Goal: Information Seeking & Learning: Learn about a topic

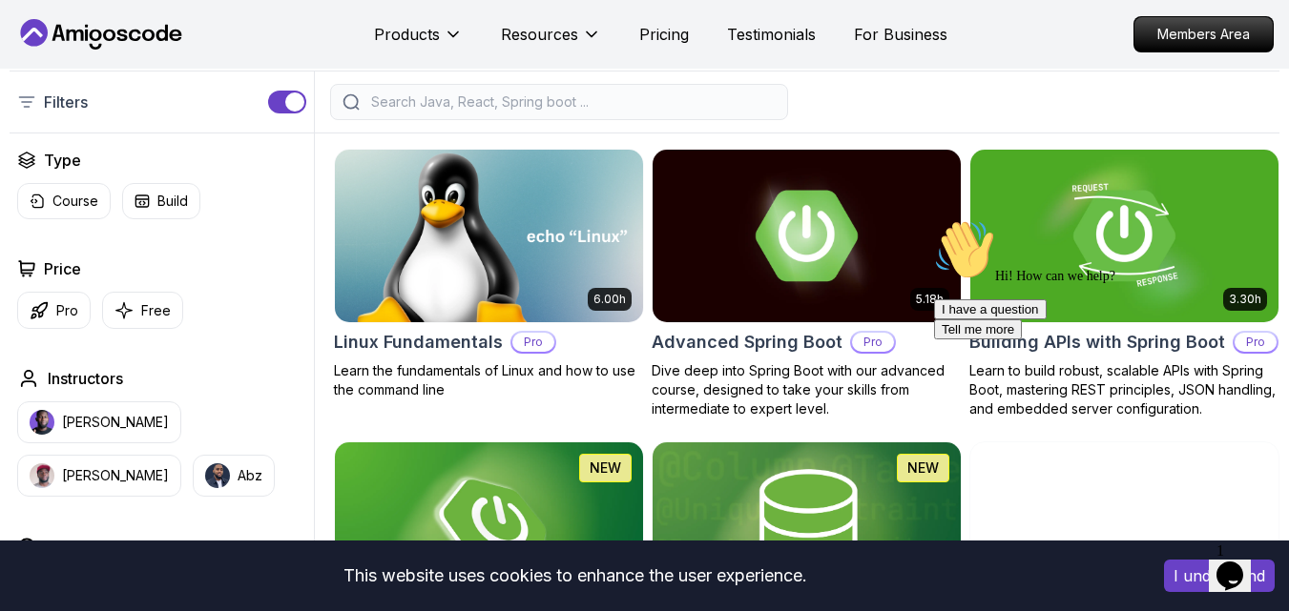
scroll to position [449, 0]
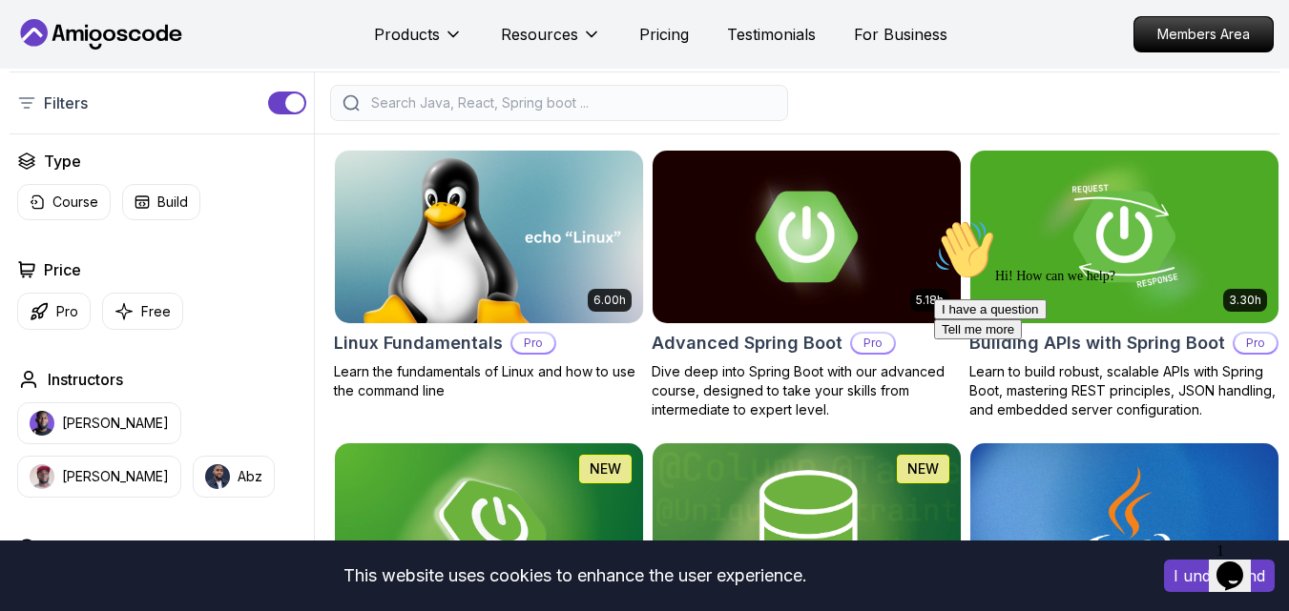
click at [487, 113] on input "search" at bounding box center [571, 102] width 408 height 19
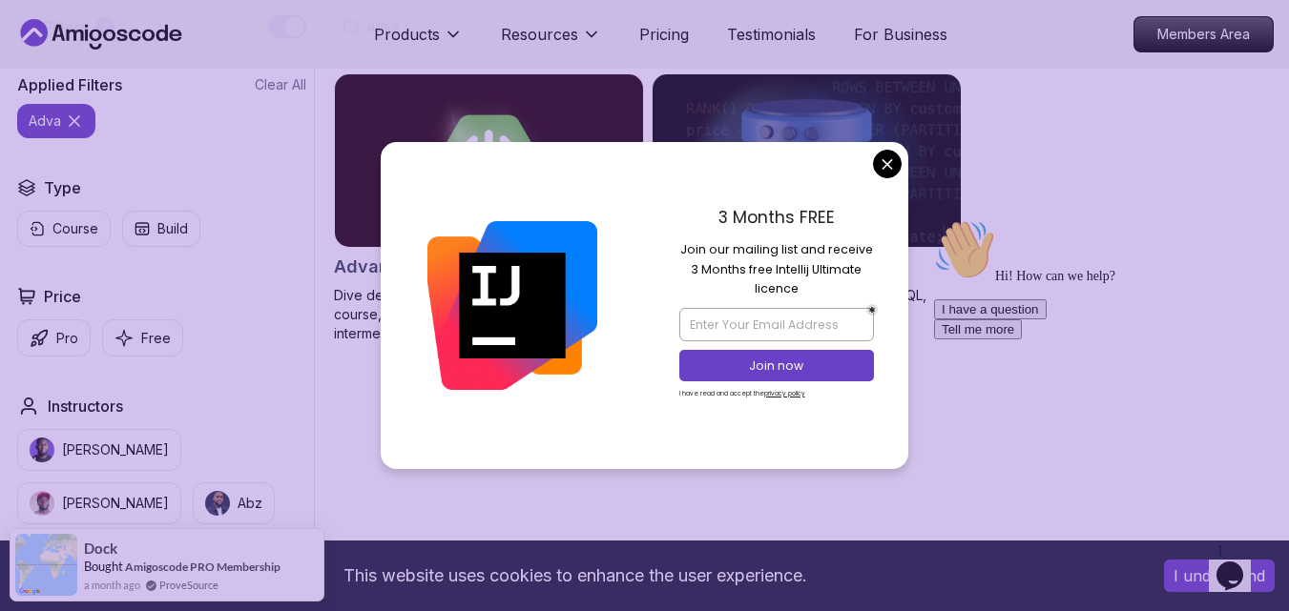
scroll to position [593, 0]
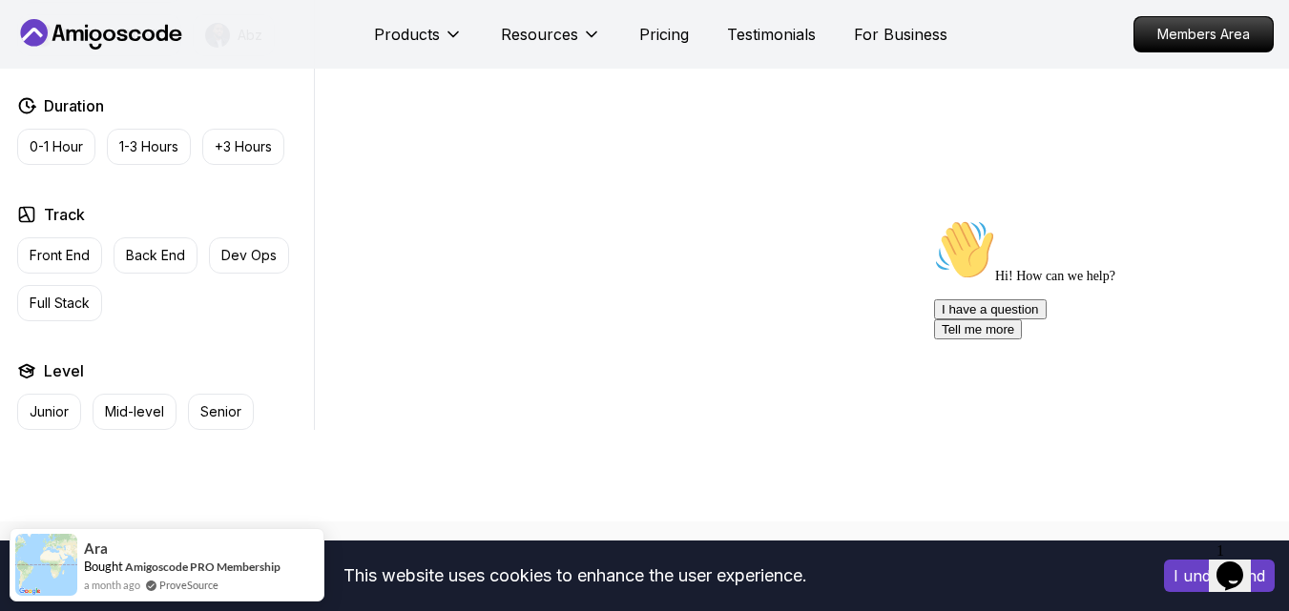
scroll to position [965, 0]
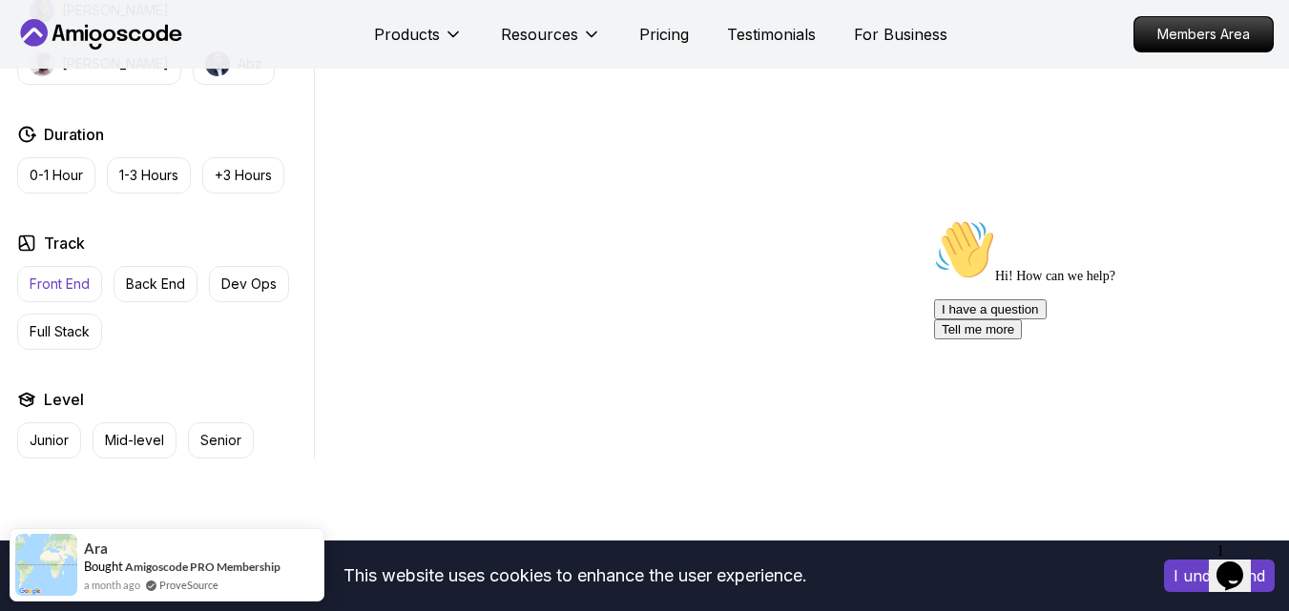
click at [54, 302] on button "Front End" at bounding box center [59, 284] width 85 height 36
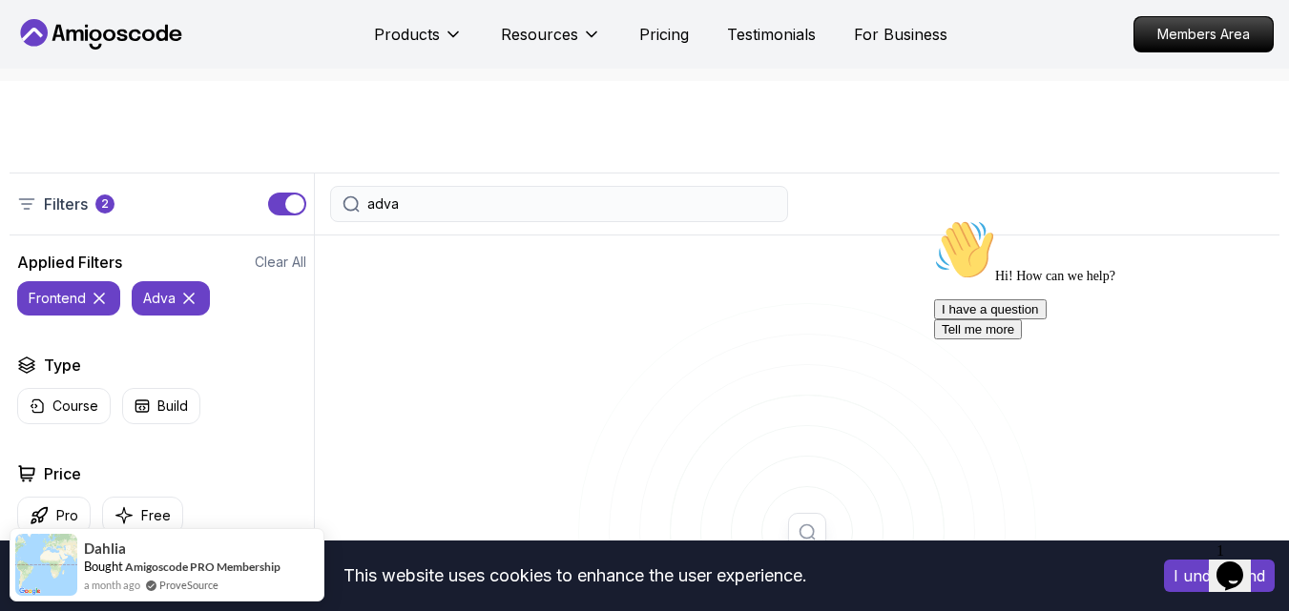
scroll to position [349, 0]
click at [477, 213] on input "adva" at bounding box center [571, 203] width 408 height 19
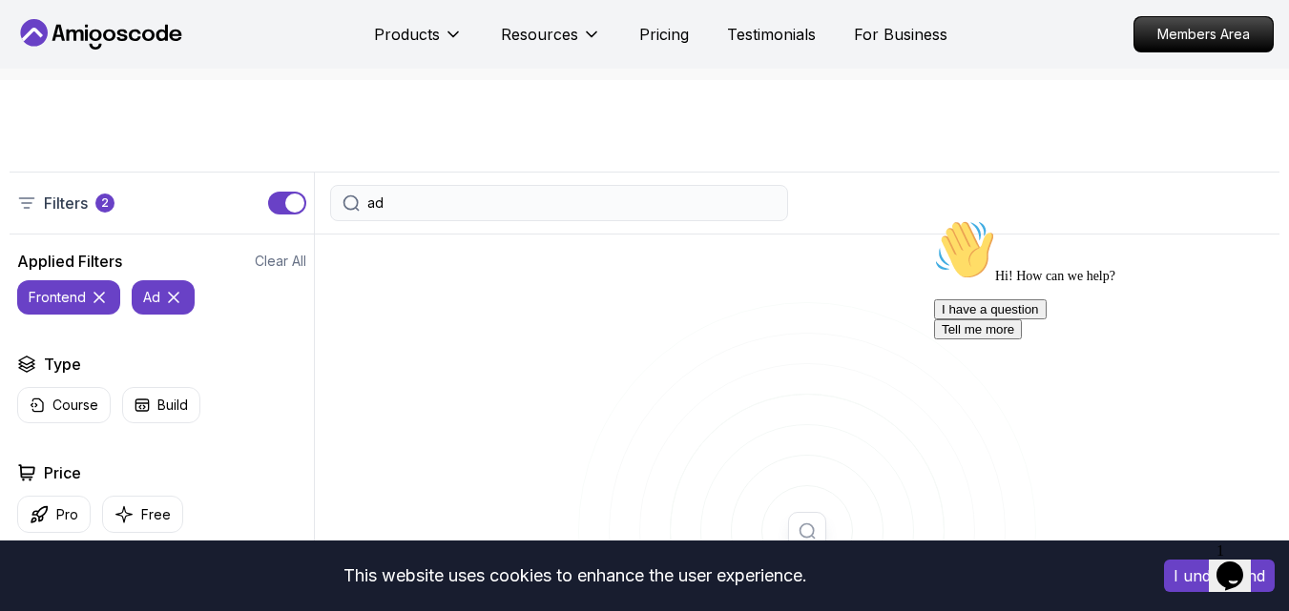
type input "a"
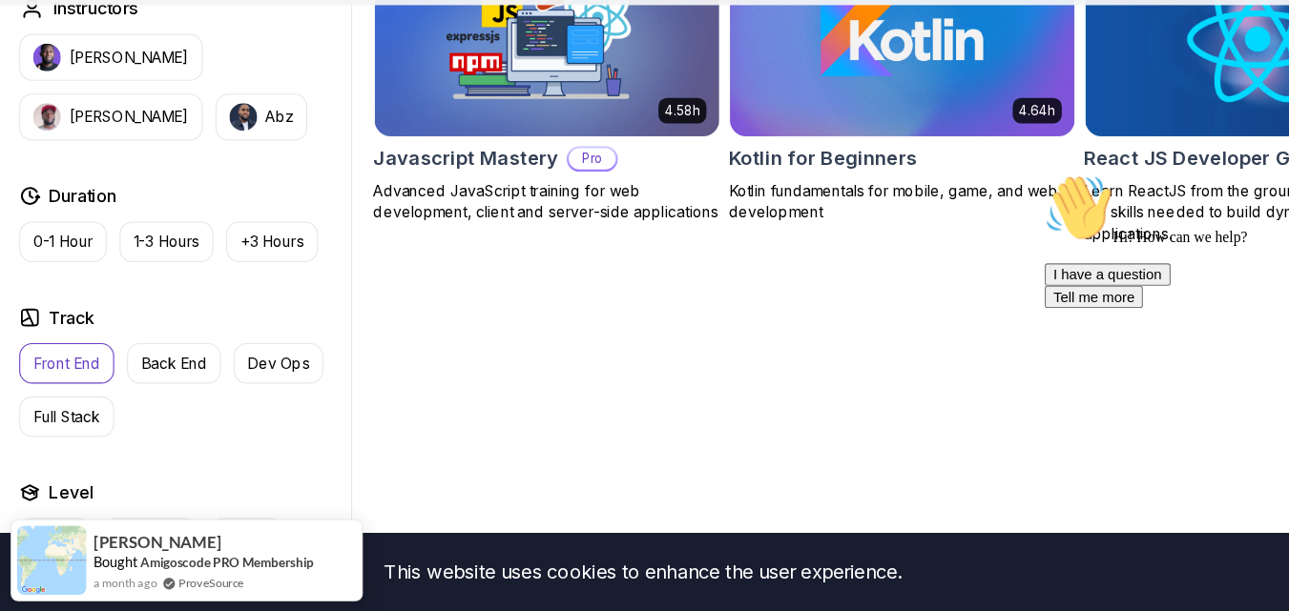
scroll to position [867, 0]
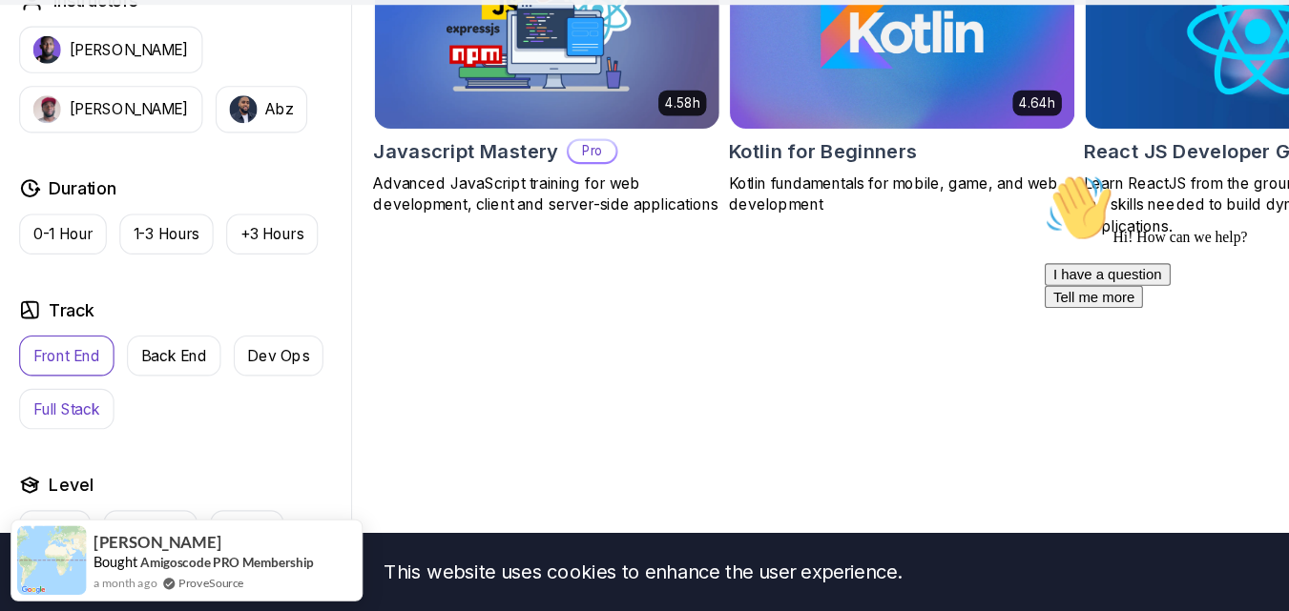
click at [61, 440] on p "Full Stack" at bounding box center [60, 430] width 60 height 19
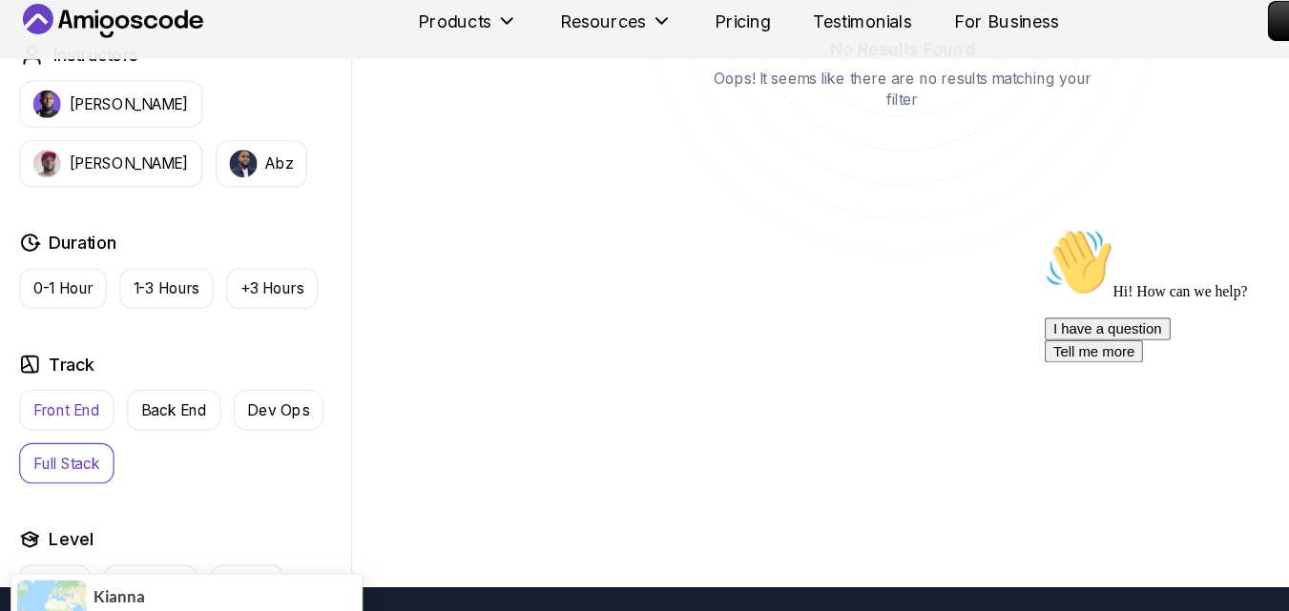
click at [56, 392] on p "Front End" at bounding box center [60, 382] width 60 height 19
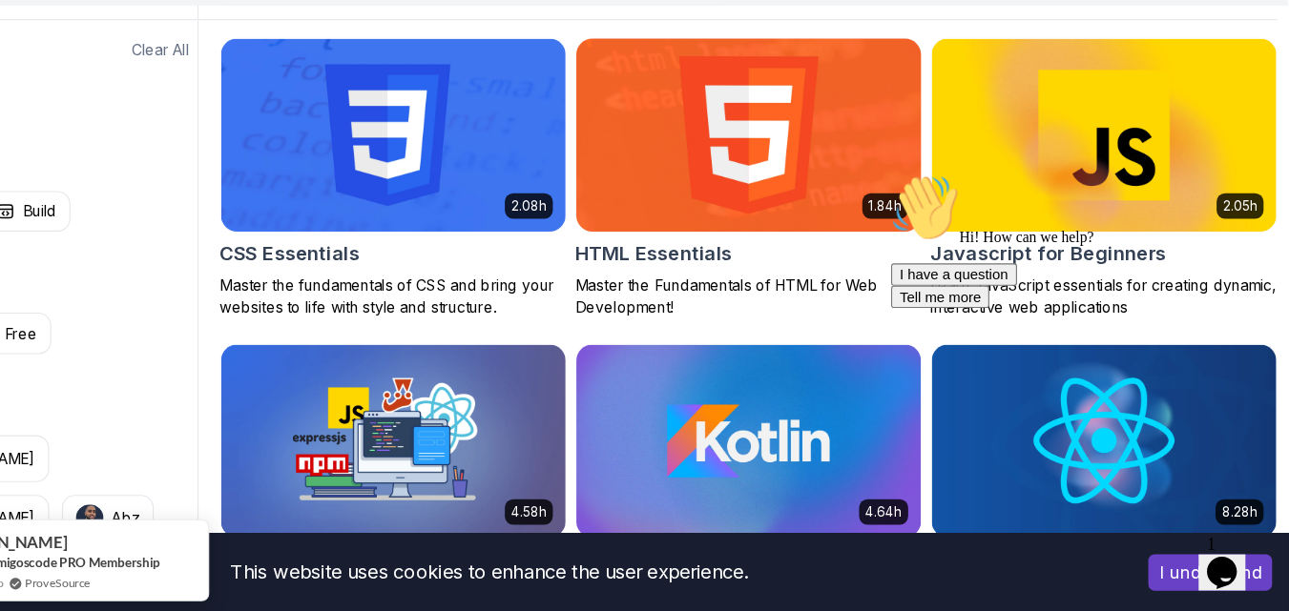
scroll to position [526, 0]
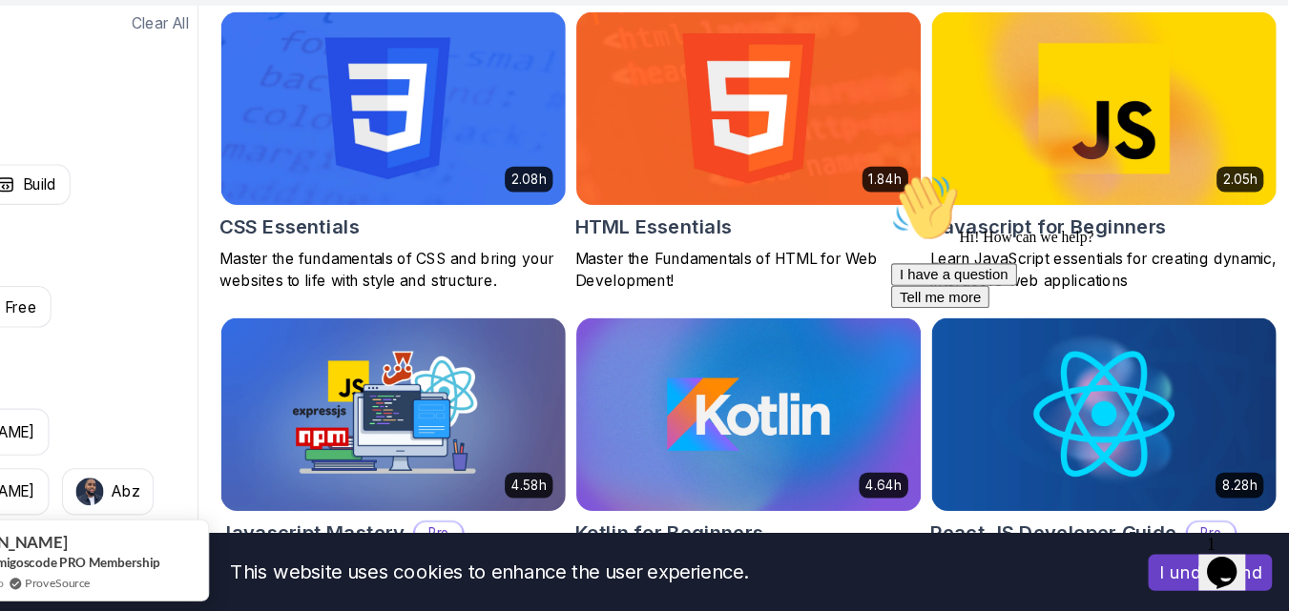
click at [968, 224] on div "Hi! How can we help? I have a question Tell me more" at bounding box center [1061, 233] width 343 height 120
click at [1012, 207] on div "Hi! How can we help? I have a question Tell me more" at bounding box center [1061, 233] width 343 height 120
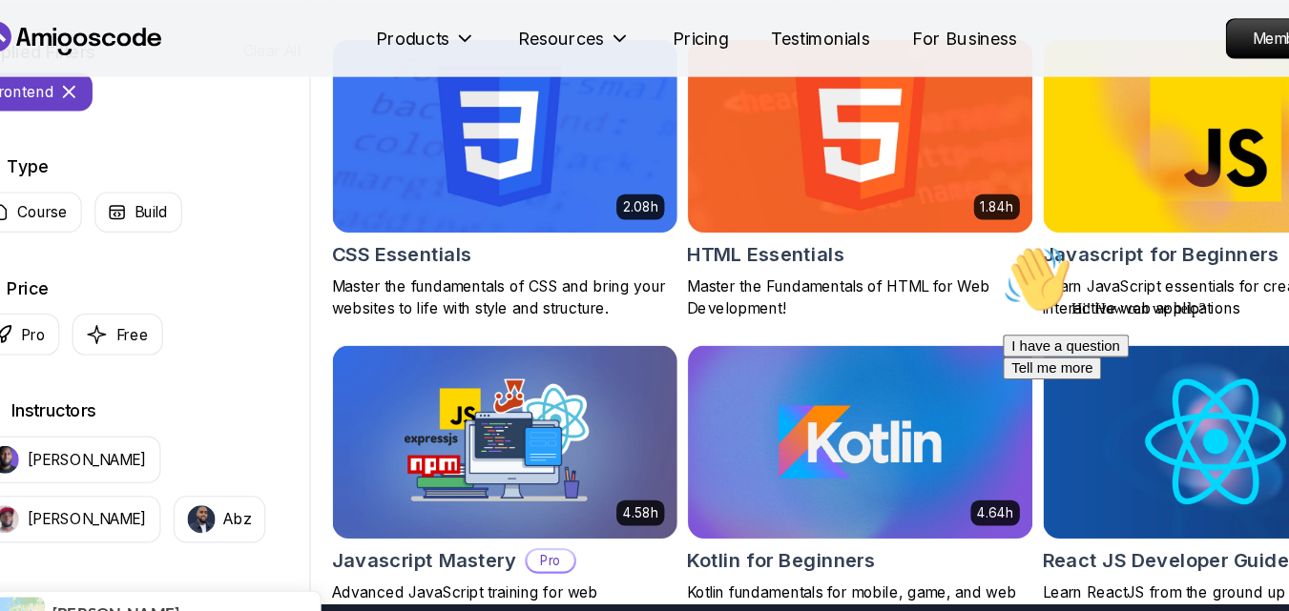
scroll to position [565, 0]
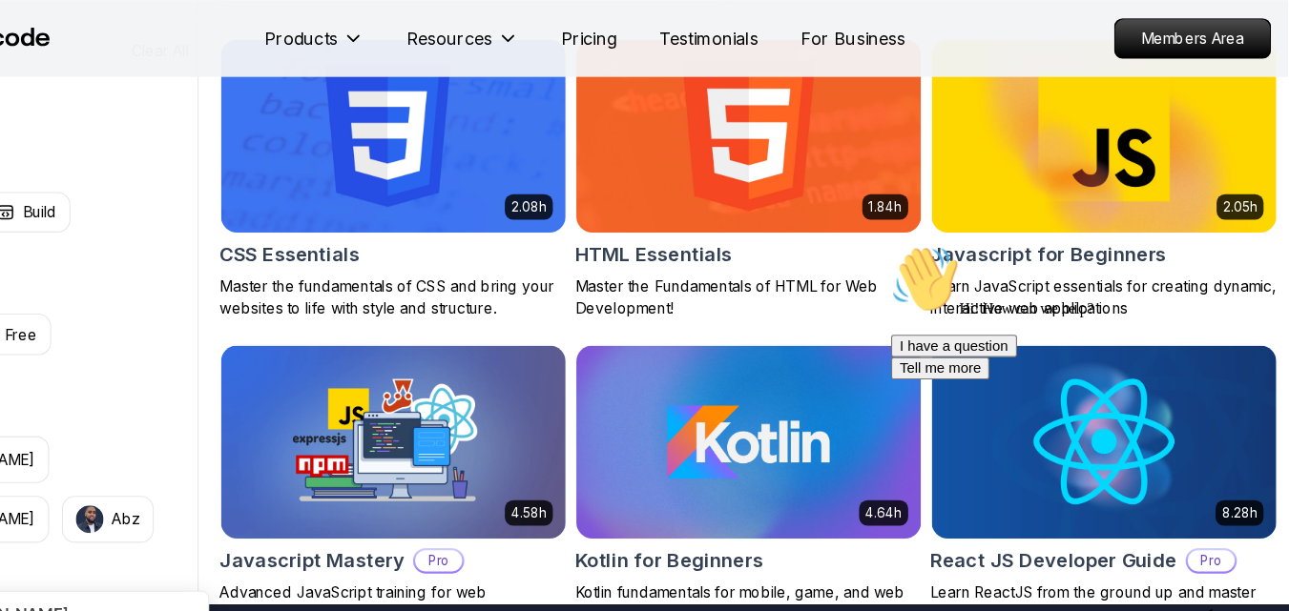
click at [1128, 246] on div "Hi! How can we help? I have a question Tell me more" at bounding box center [1061, 304] width 343 height 120
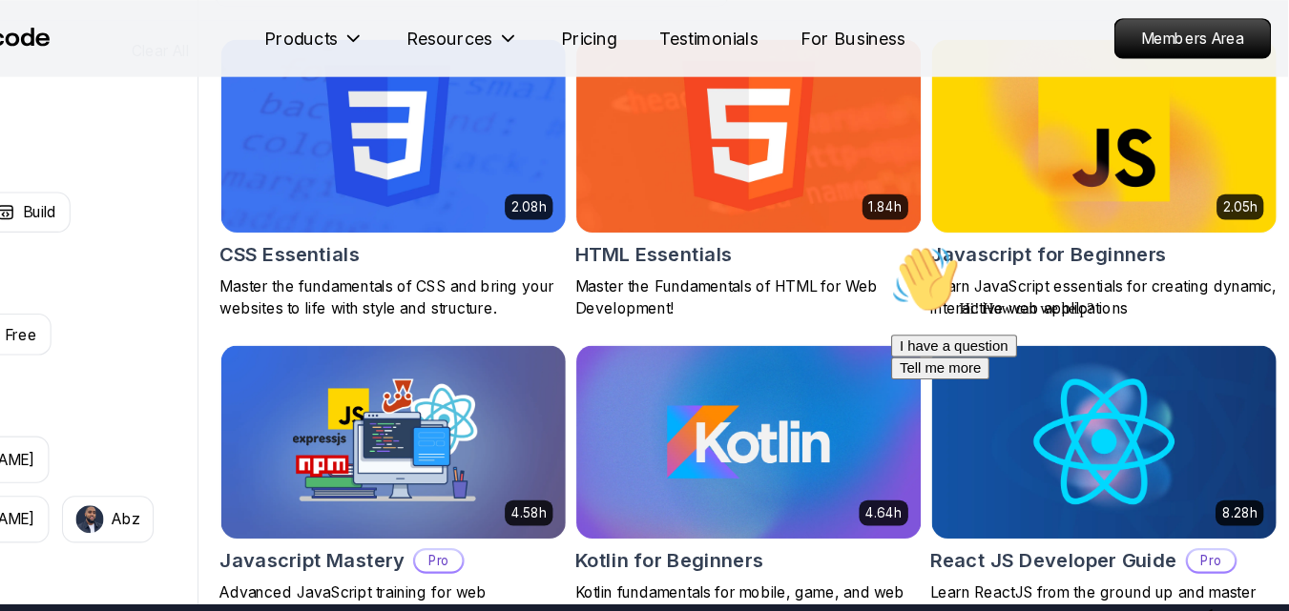
click at [1128, 246] on div "Hi! How can we help? I have a question Tell me more" at bounding box center [1061, 304] width 343 height 120
click at [1184, 181] on img at bounding box center [1123, 121] width 323 height 181
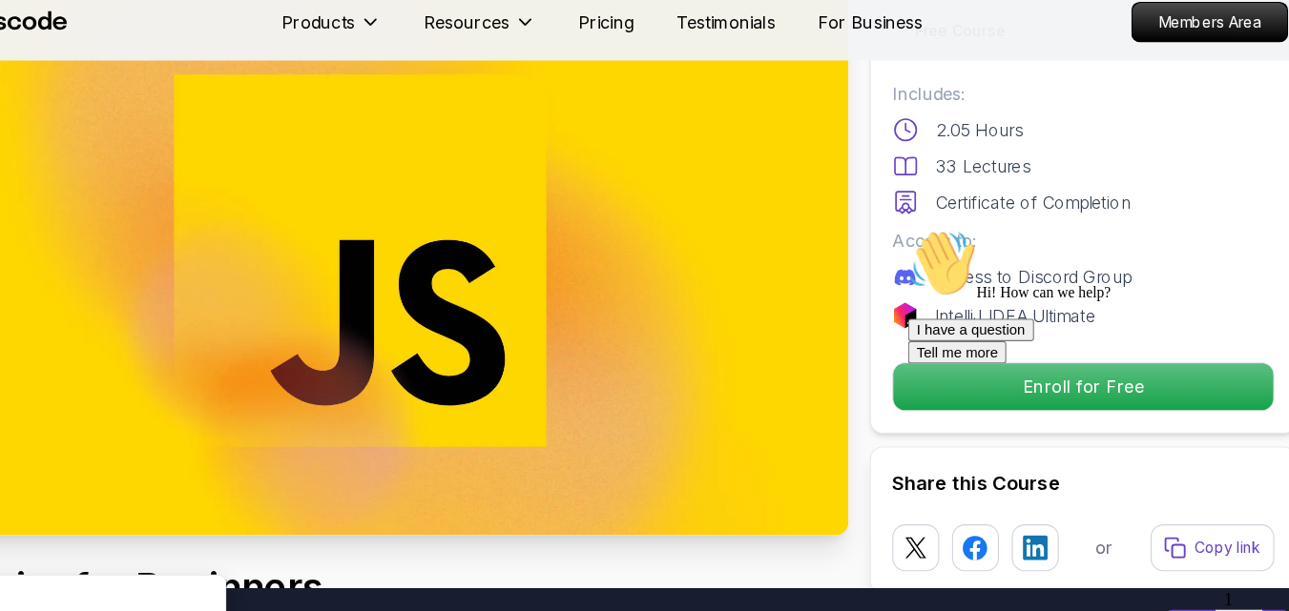
scroll to position [113, 0]
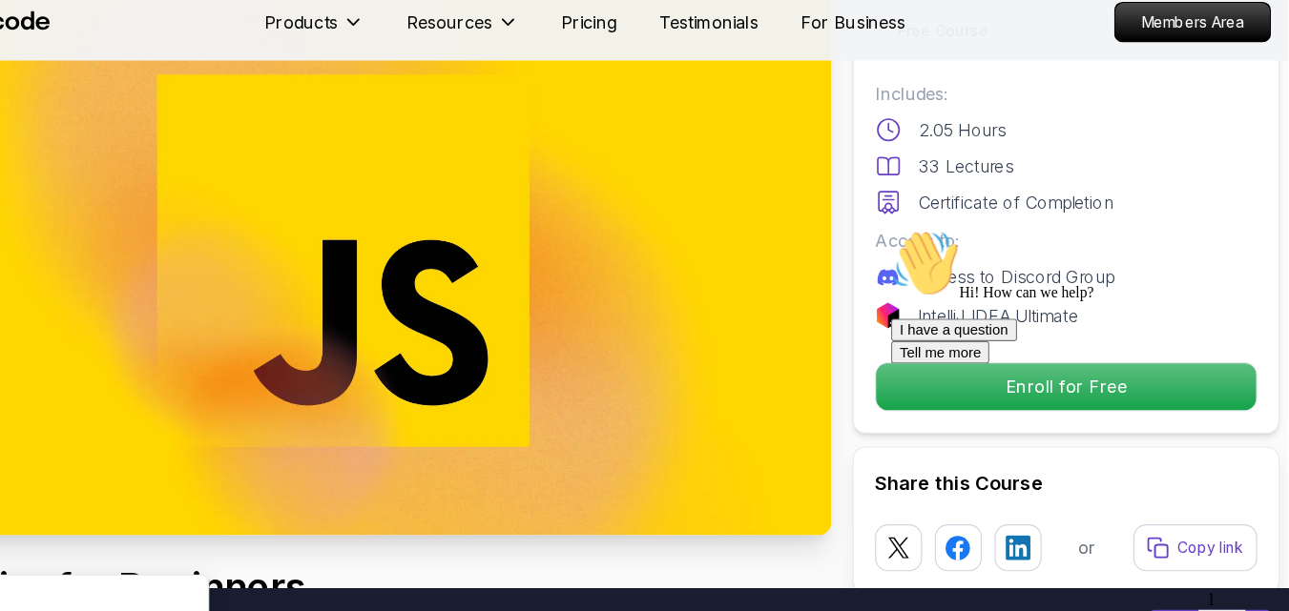
click at [599, 299] on img at bounding box center [444, 247] width 873 height 491
